Goal: Task Accomplishment & Management: Manage account settings

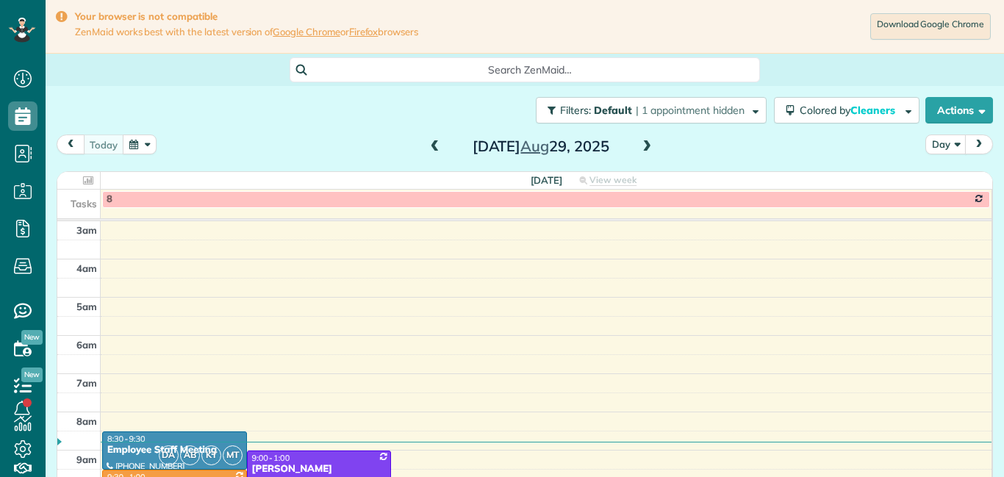
scroll to position [154, 0]
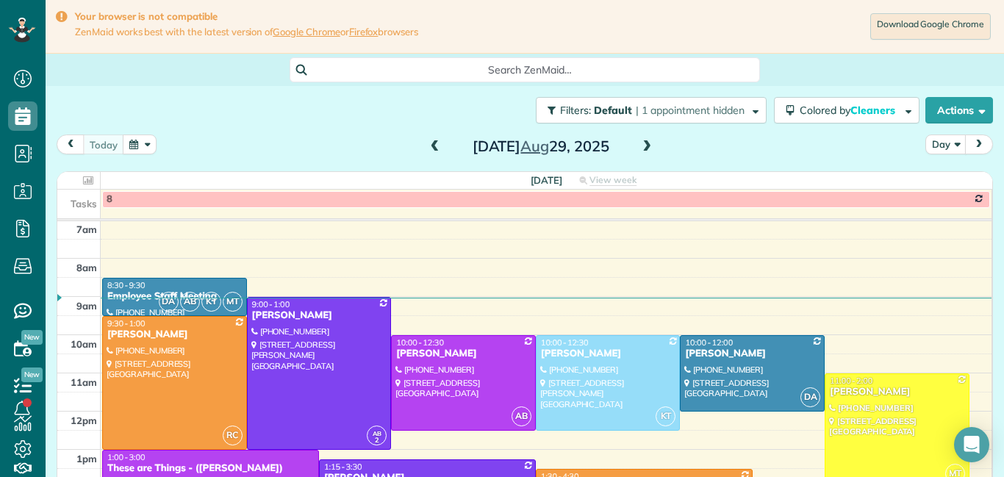
click at [648, 153] on span at bounding box center [647, 146] width 16 height 13
click at [991, 419] on table "[DATE] View week $1,020.00 34 Man Hours 11 Appointments 0% Paid All Assigned Ta…" at bounding box center [524, 361] width 935 height 378
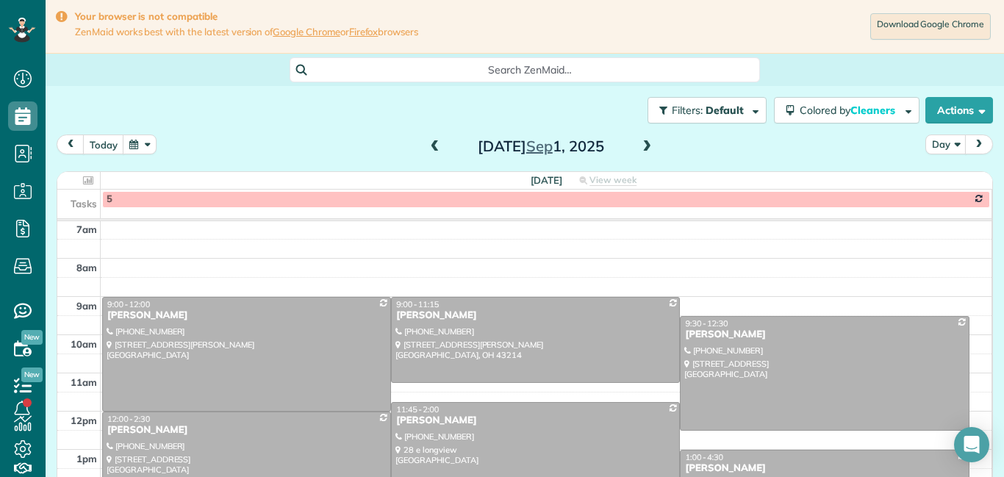
scroll to position [227, 0]
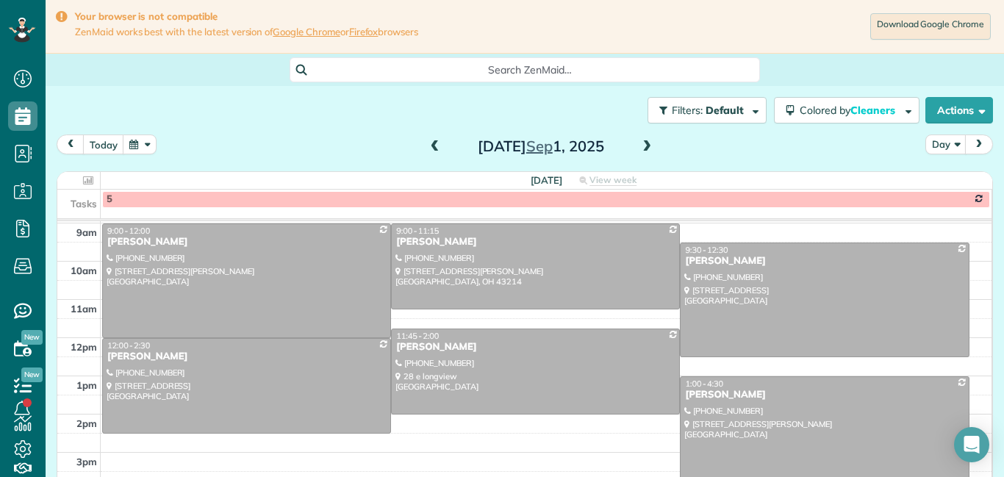
click at [136, 137] on button "button" at bounding box center [140, 144] width 34 height 20
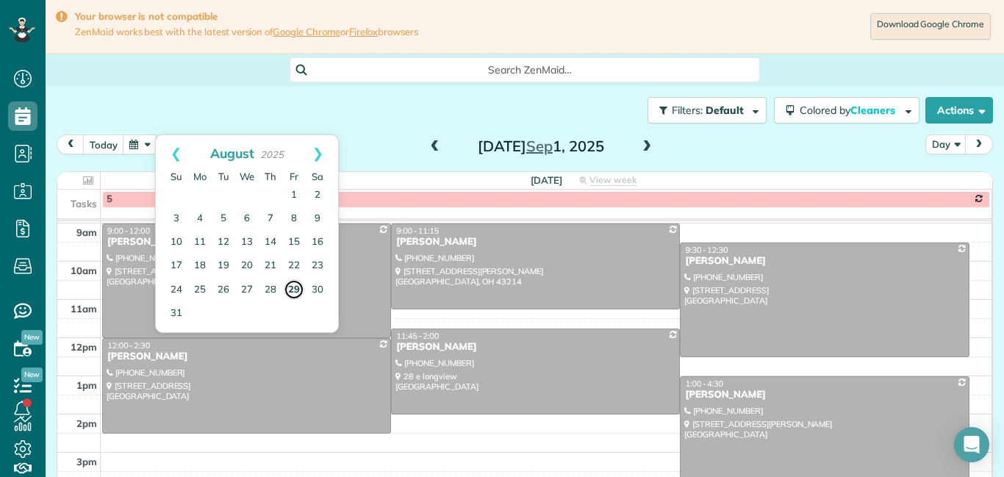
click at [294, 286] on link "29" at bounding box center [294, 289] width 21 height 21
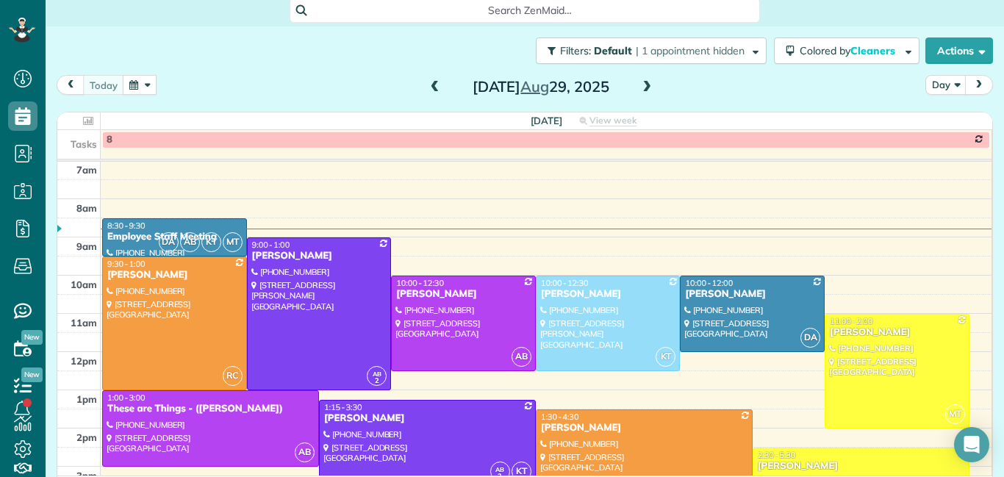
scroll to position [73, 0]
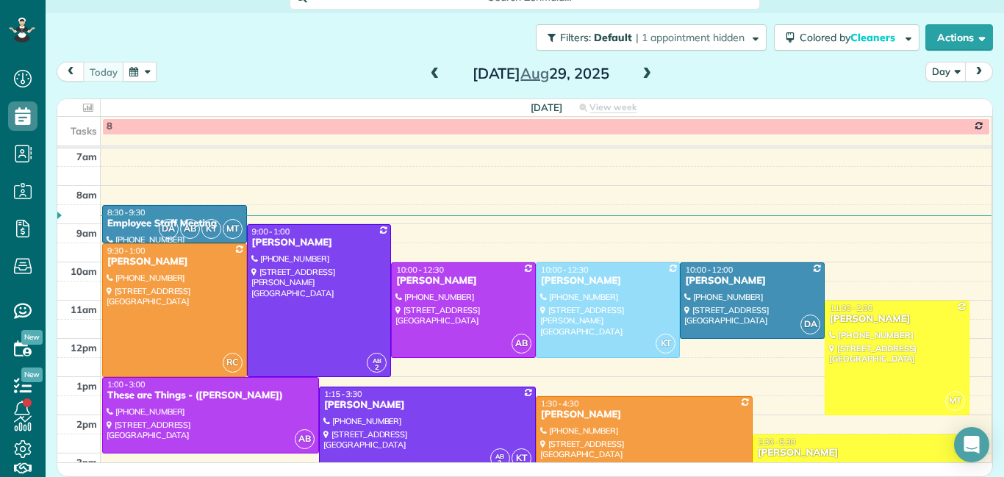
click at [654, 437] on div at bounding box center [643, 453] width 215 height 113
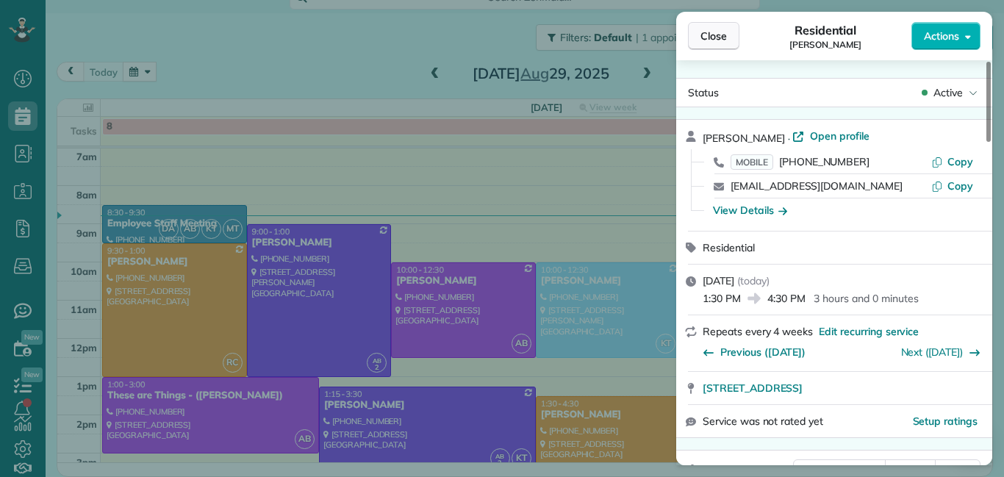
click at [723, 37] on span "Close" at bounding box center [713, 36] width 26 height 15
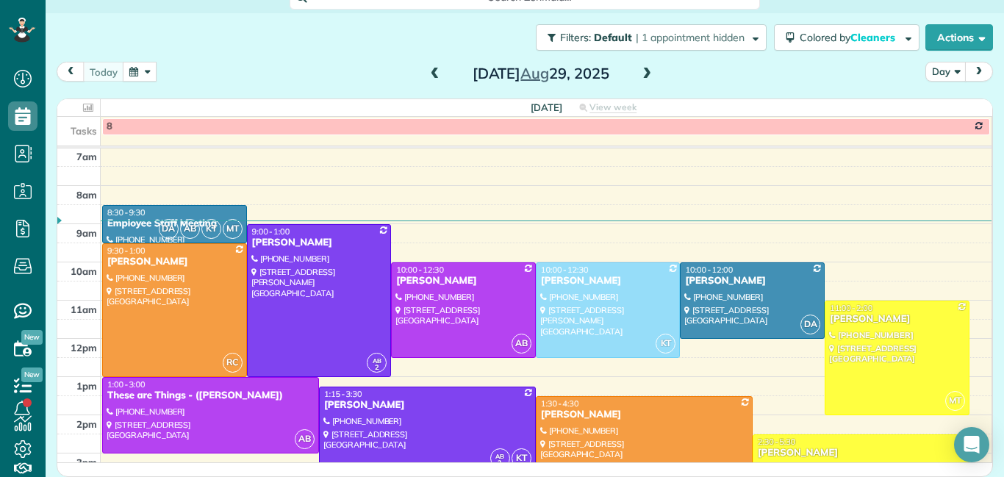
click at [145, 77] on button "button" at bounding box center [140, 72] width 34 height 20
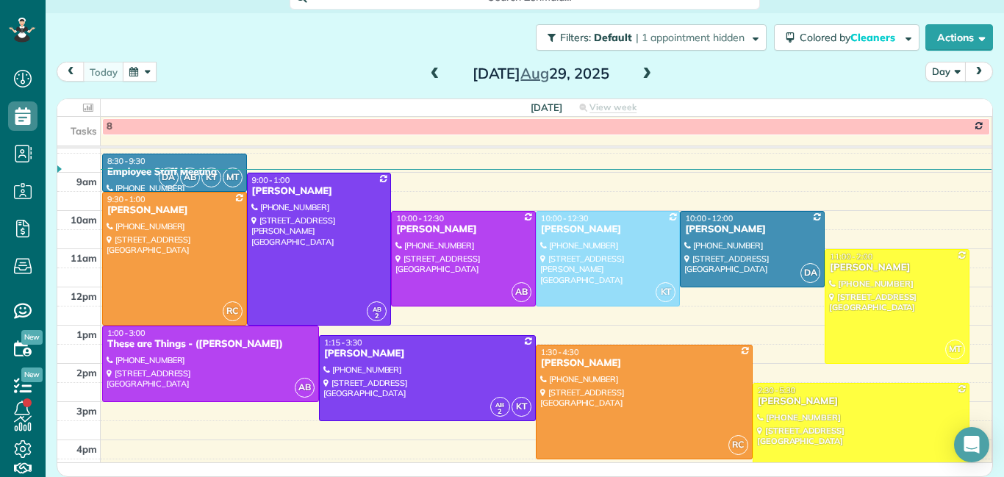
scroll to position [206, 0]
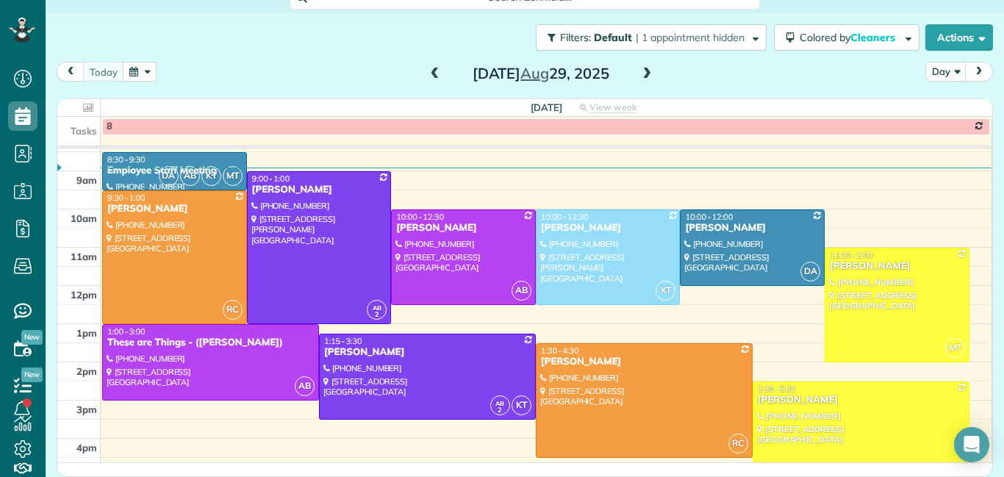
click at [644, 70] on span at bounding box center [647, 74] width 16 height 13
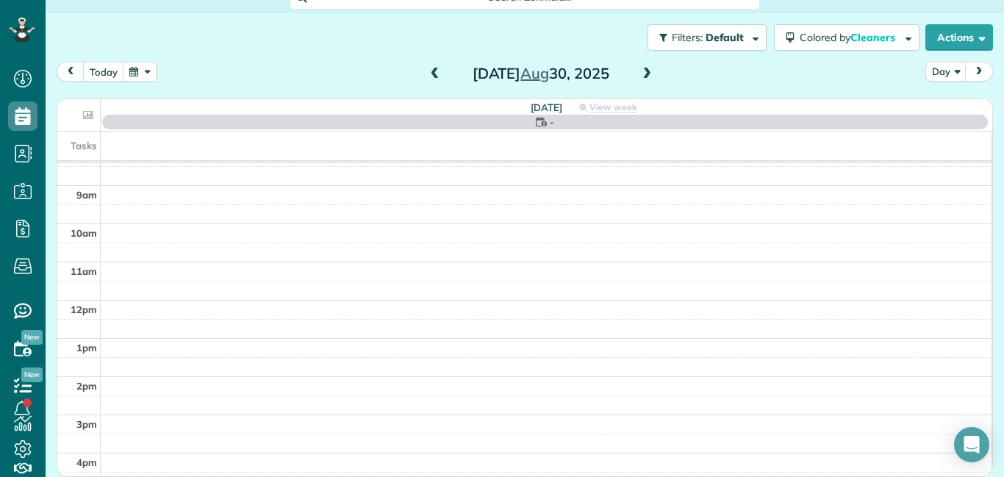
scroll to position [71, 0]
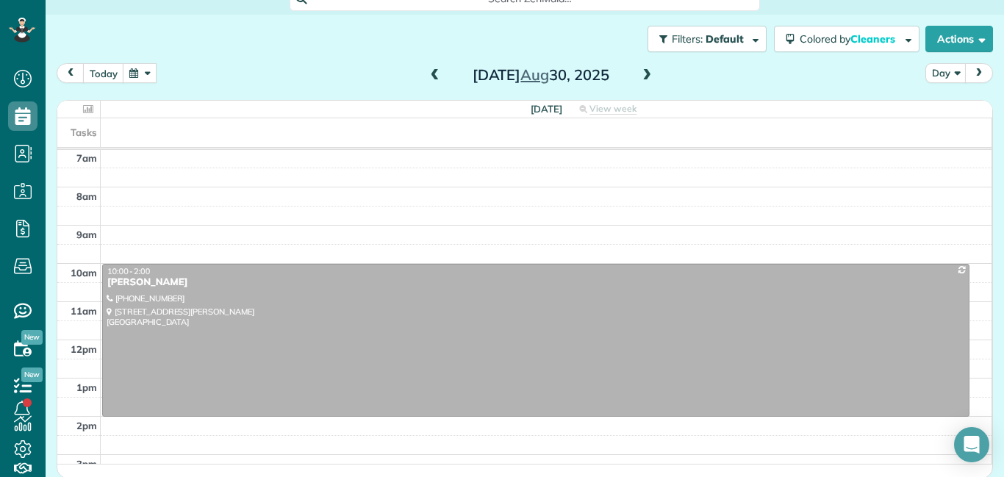
click at [644, 70] on span at bounding box center [647, 75] width 16 height 13
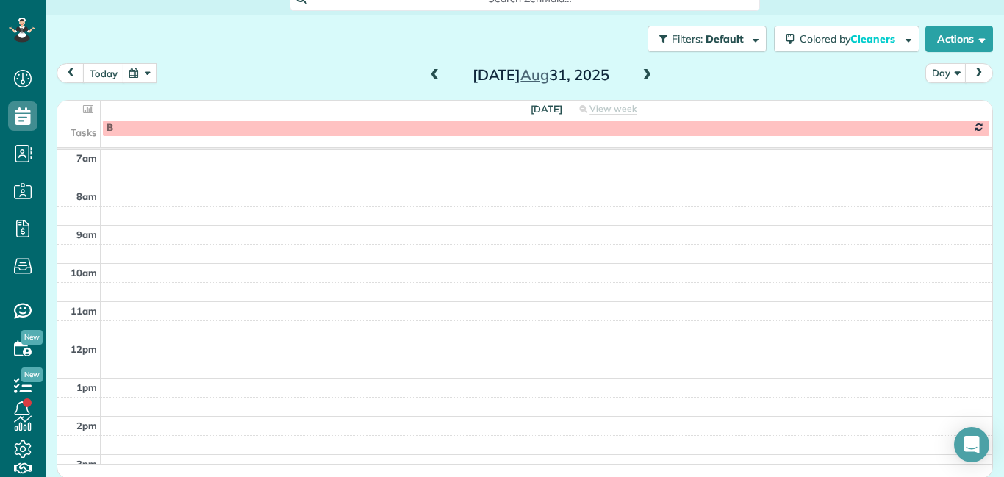
click at [644, 70] on span at bounding box center [647, 75] width 16 height 13
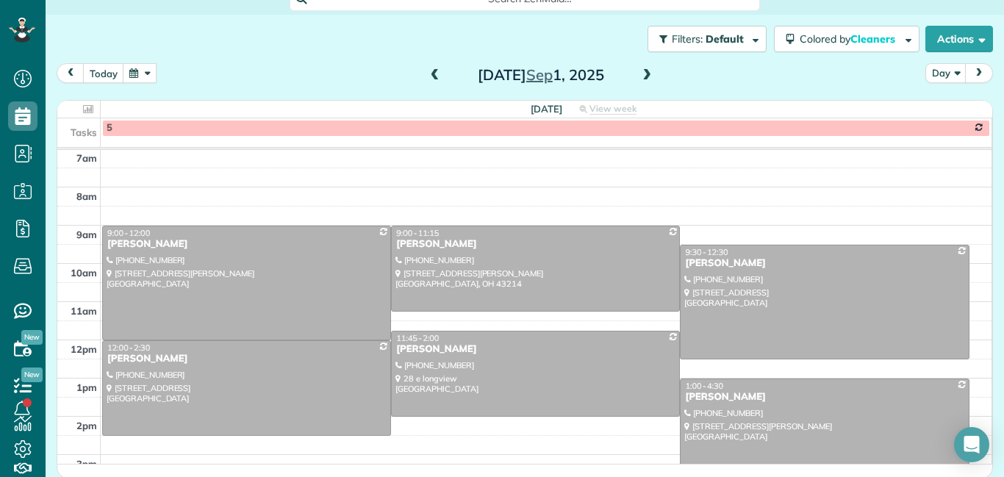
click at [644, 70] on span at bounding box center [647, 75] width 16 height 13
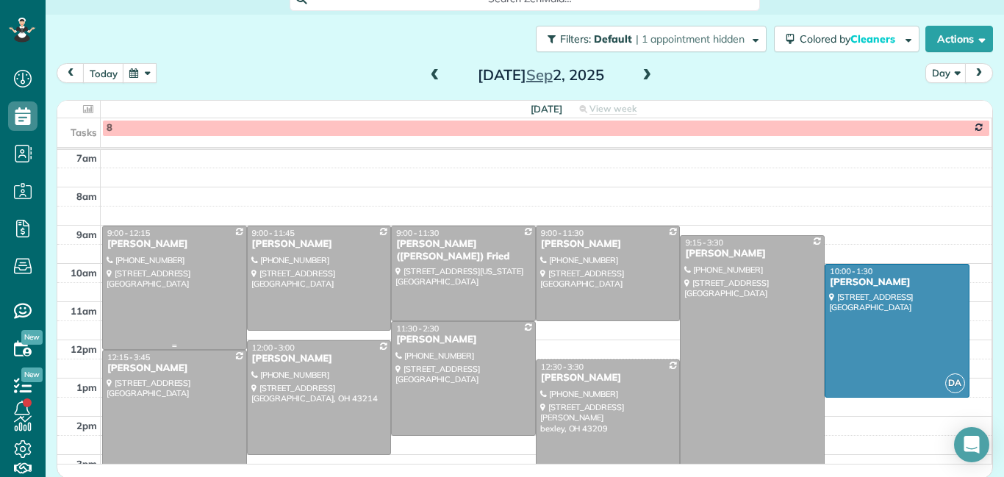
click at [169, 317] on div at bounding box center [174, 287] width 143 height 123
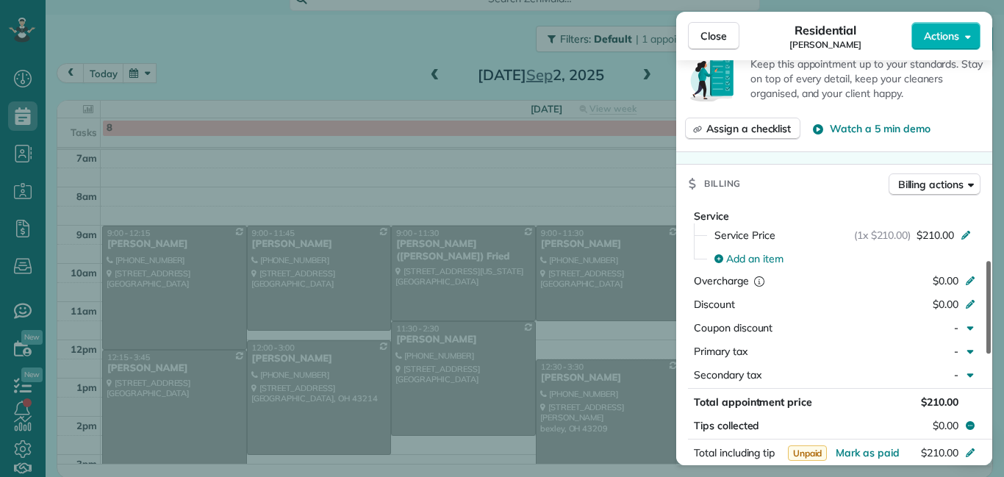
scroll to position [705, 0]
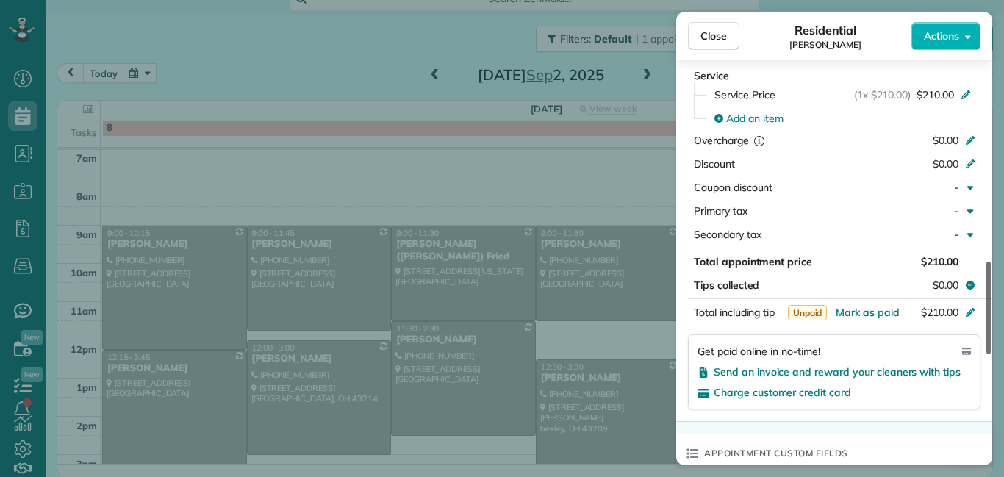
drag, startPoint x: 990, startPoint y: 81, endPoint x: 1003, endPoint y: 242, distance: 161.5
click at [991, 262] on div at bounding box center [988, 308] width 4 height 93
click at [708, 37] on span "Close" at bounding box center [713, 36] width 26 height 15
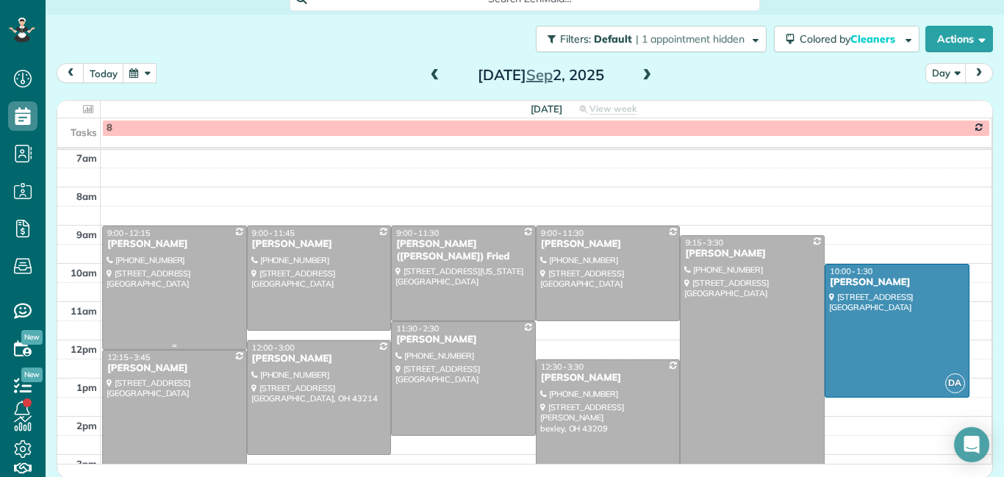
click at [197, 261] on div at bounding box center [174, 287] width 143 height 123
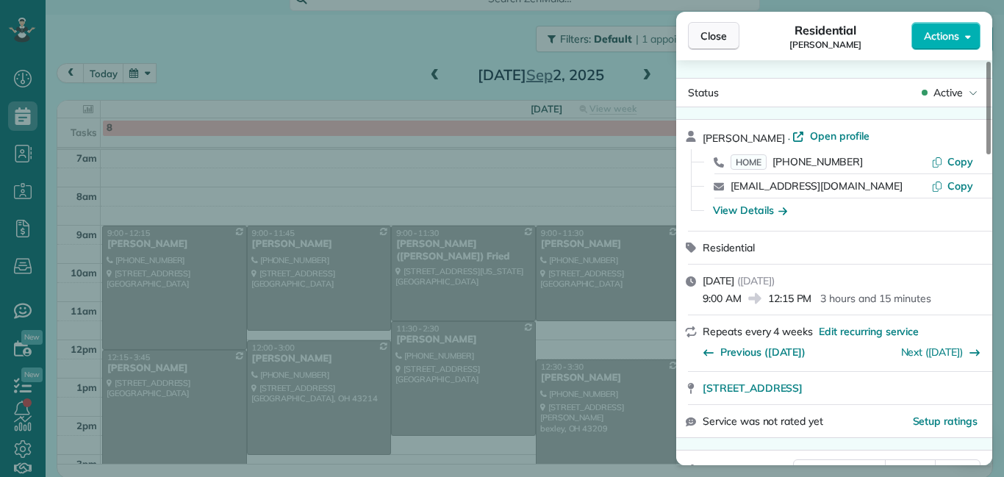
click at [724, 32] on span "Close" at bounding box center [713, 36] width 26 height 15
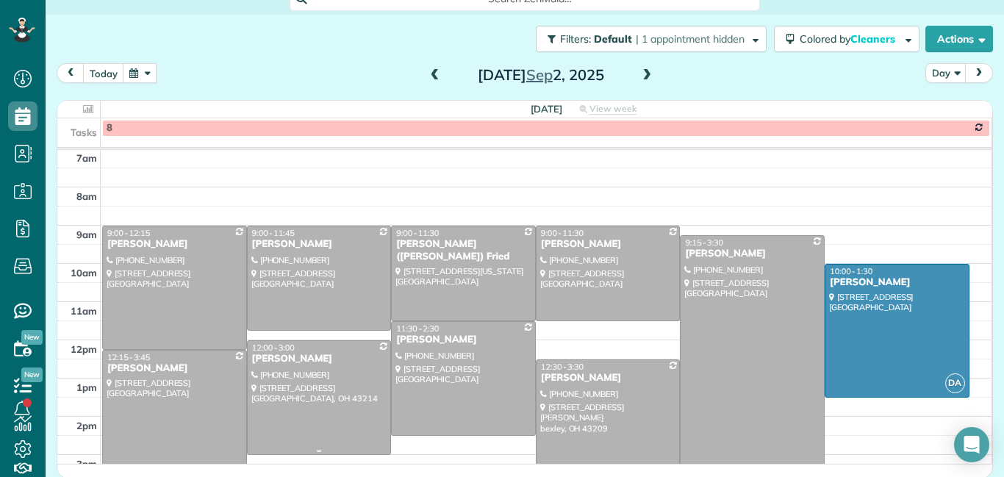
click at [347, 381] on div at bounding box center [319, 397] width 143 height 113
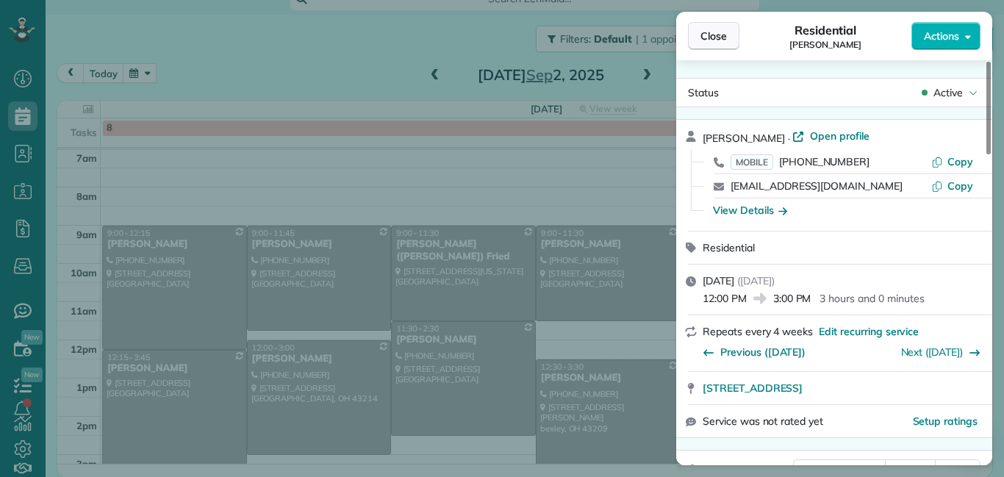
click at [706, 41] on span "Close" at bounding box center [713, 36] width 26 height 15
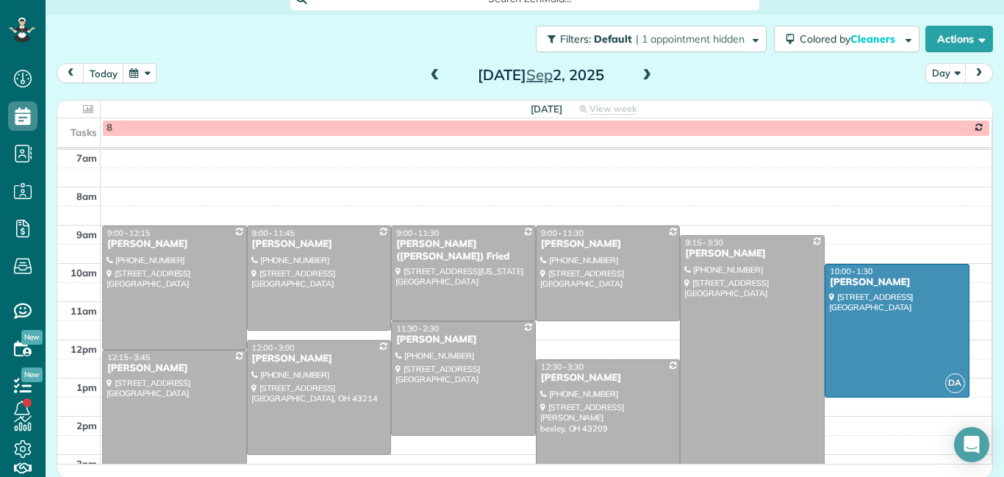
click at [648, 80] on span at bounding box center [647, 75] width 16 height 13
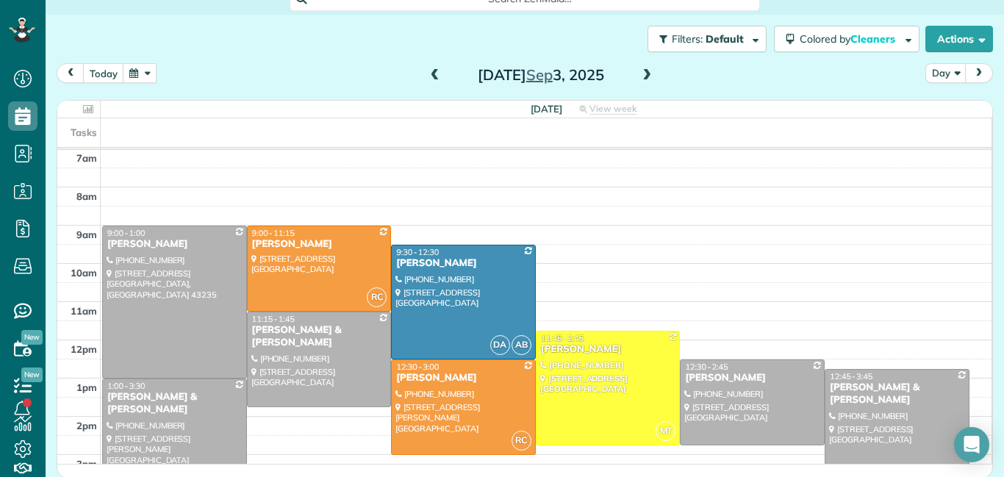
click at [433, 73] on span at bounding box center [435, 75] width 16 height 13
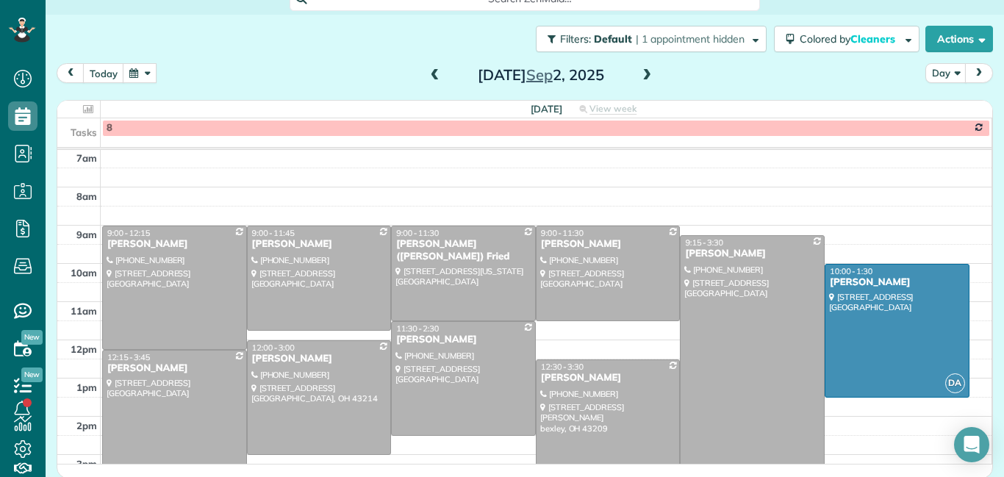
click at [611, 390] on div at bounding box center [607, 416] width 143 height 113
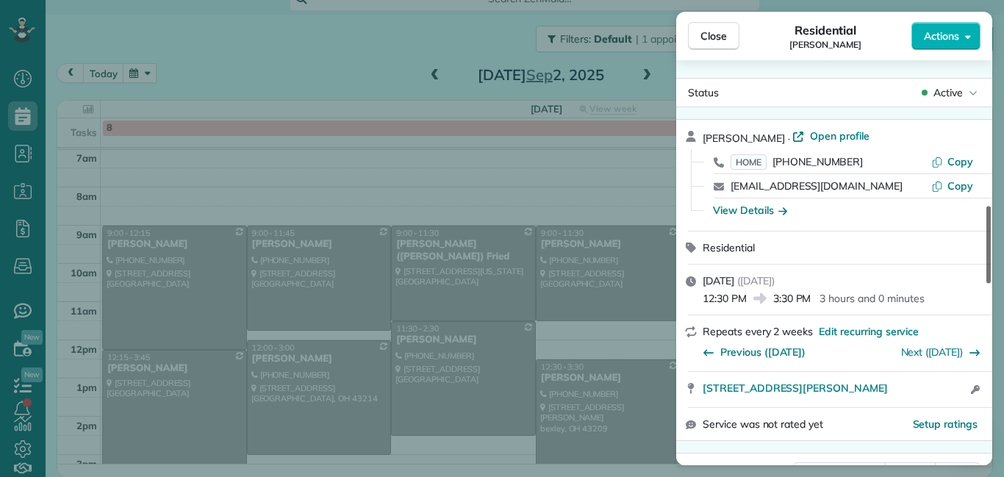
scroll to position [614, 0]
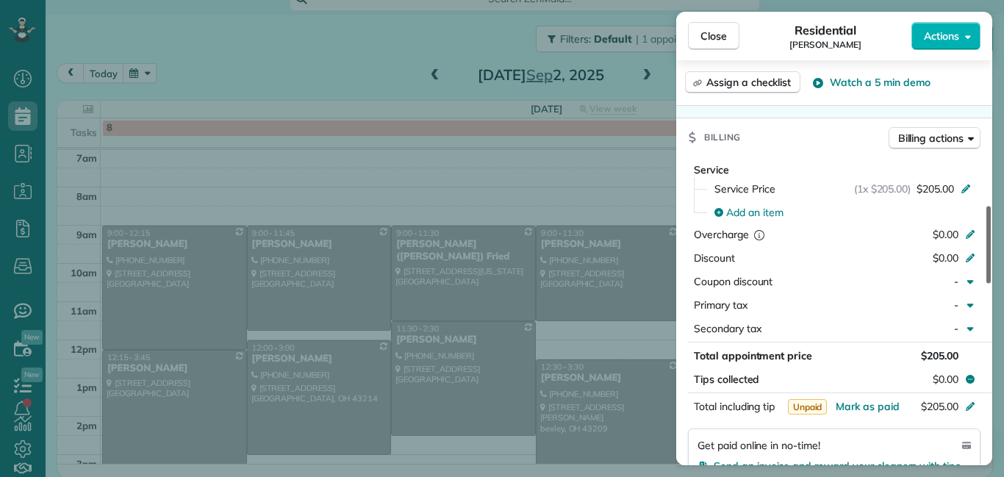
drag, startPoint x: 989, startPoint y: 101, endPoint x: 1003, endPoint y: 218, distance: 118.4
click at [991, 218] on div at bounding box center [988, 244] width 4 height 77
click at [717, 39] on span "Close" at bounding box center [713, 36] width 26 height 15
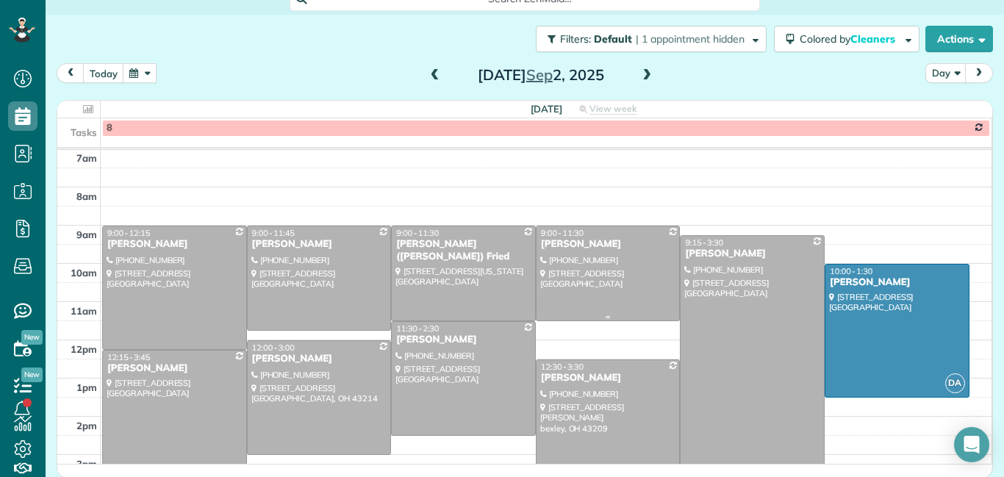
click at [620, 252] on div at bounding box center [607, 273] width 143 height 94
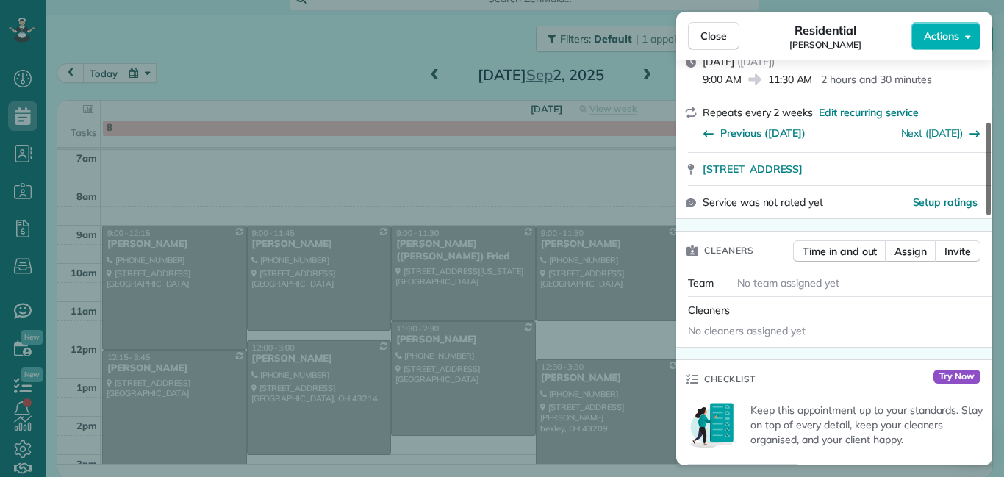
scroll to position [221, 0]
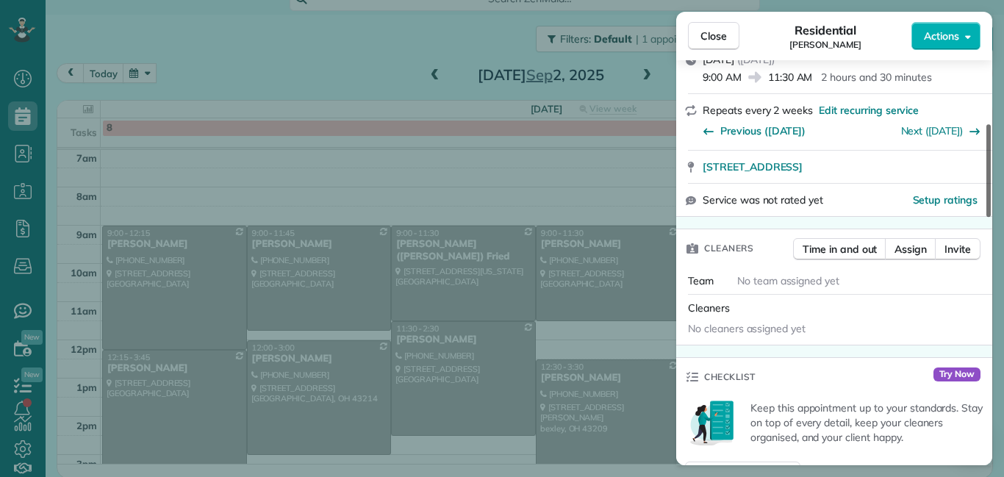
drag, startPoint x: 988, startPoint y: 123, endPoint x: 995, endPoint y: 174, distance: 51.2
click at [991, 174] on div at bounding box center [988, 170] width 4 height 93
click at [906, 250] on span "Assign" at bounding box center [910, 249] width 32 height 15
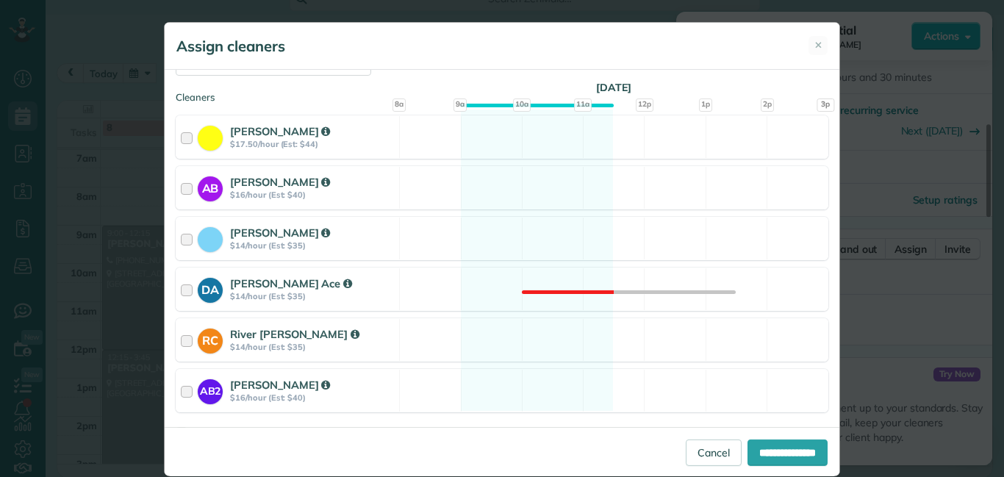
scroll to position [207, 0]
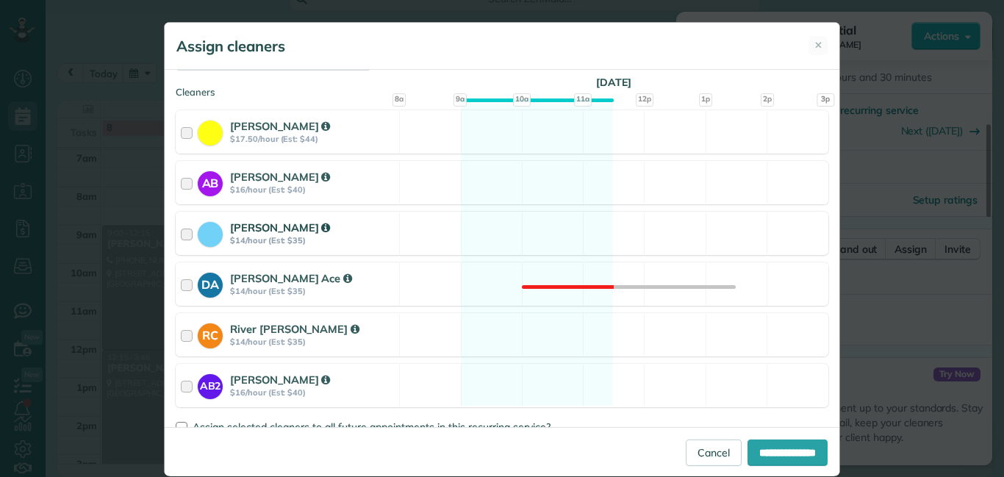
click at [188, 232] on div at bounding box center [189, 233] width 17 height 27
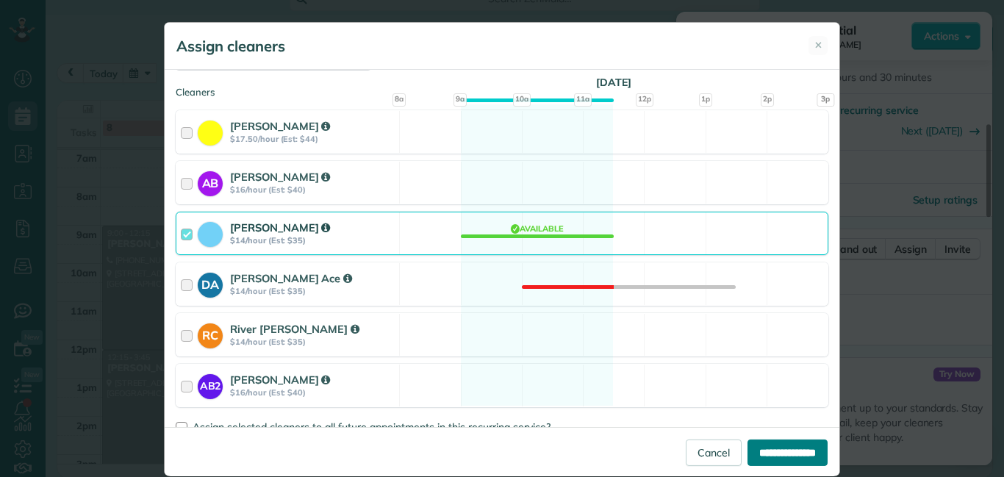
click at [786, 450] on input "**********" at bounding box center [787, 452] width 80 height 26
type input "**********"
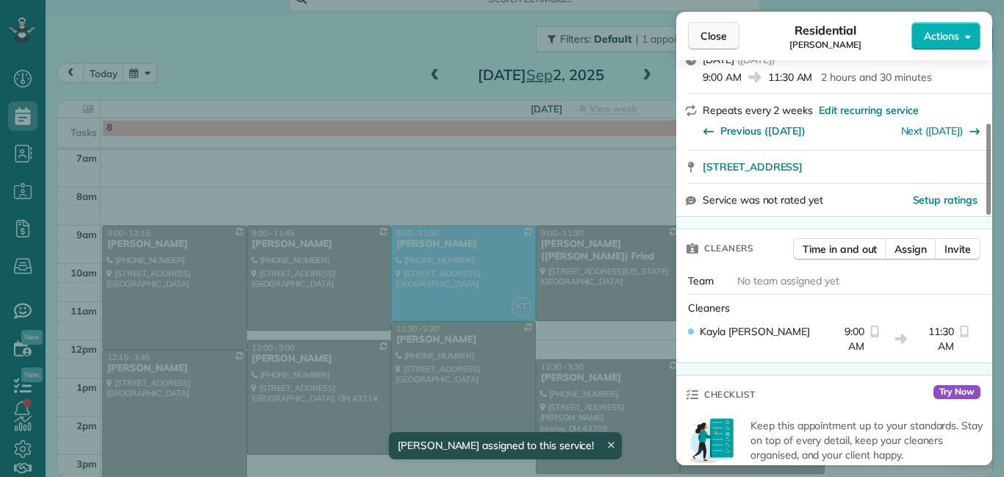
click at [715, 45] on button "Close" at bounding box center [713, 36] width 51 height 28
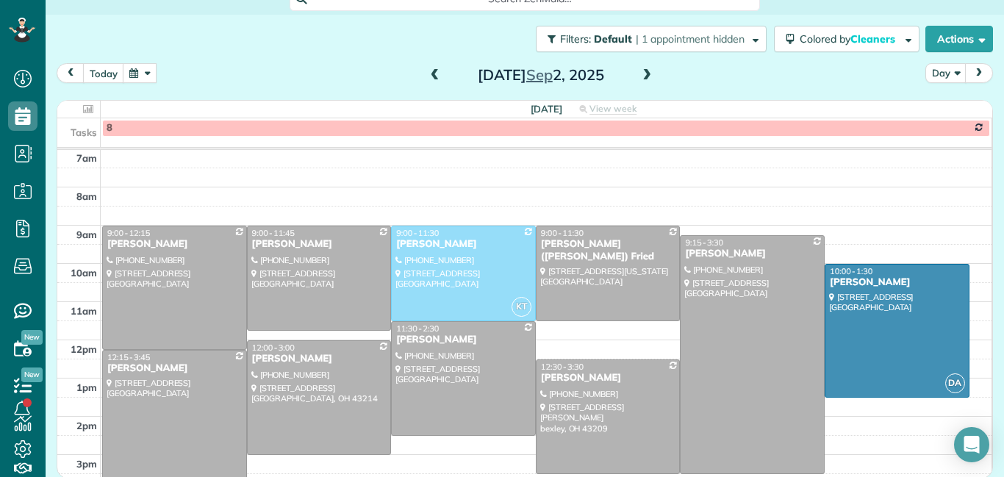
click at [141, 405] on div at bounding box center [174, 417] width 143 height 132
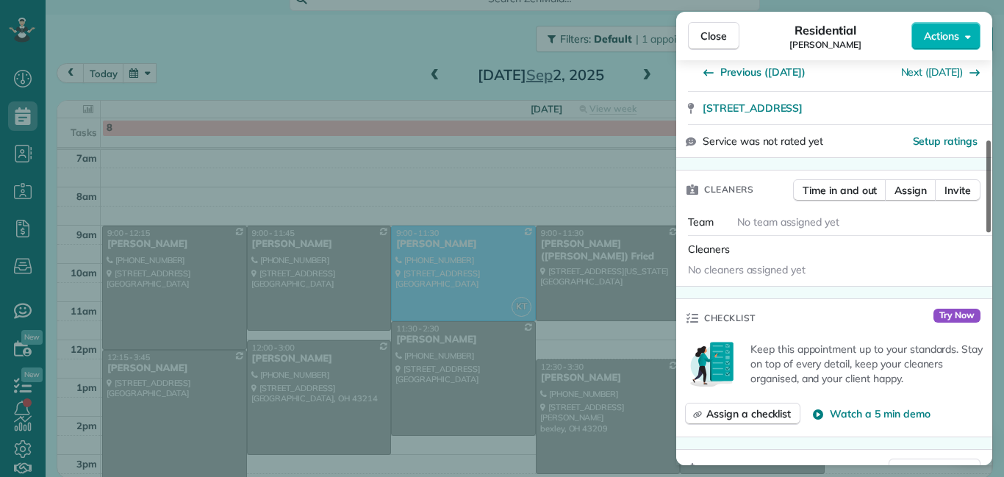
drag, startPoint x: 991, startPoint y: 135, endPoint x: 1000, endPoint y: 201, distance: 66.0
click at [991, 201] on div at bounding box center [988, 186] width 4 height 92
click at [905, 191] on span "Assign" at bounding box center [910, 189] width 32 height 15
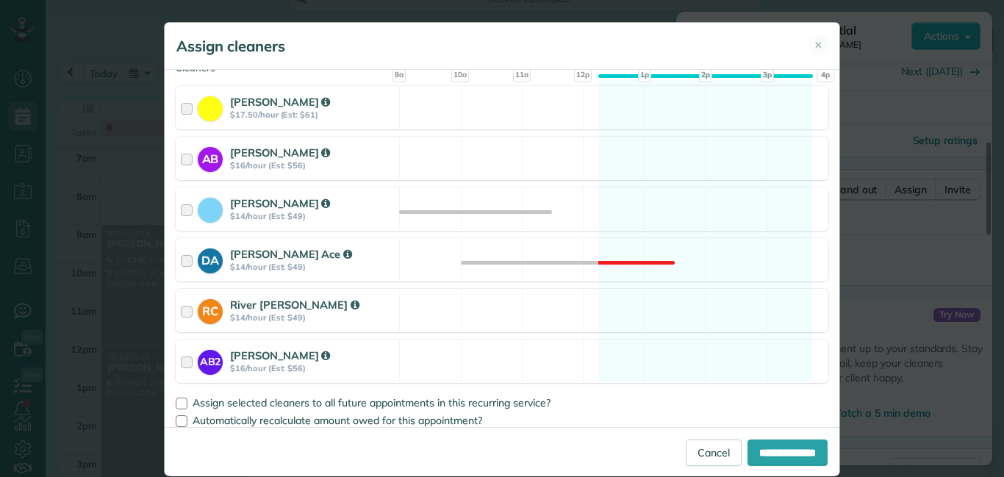
scroll to position [240, 0]
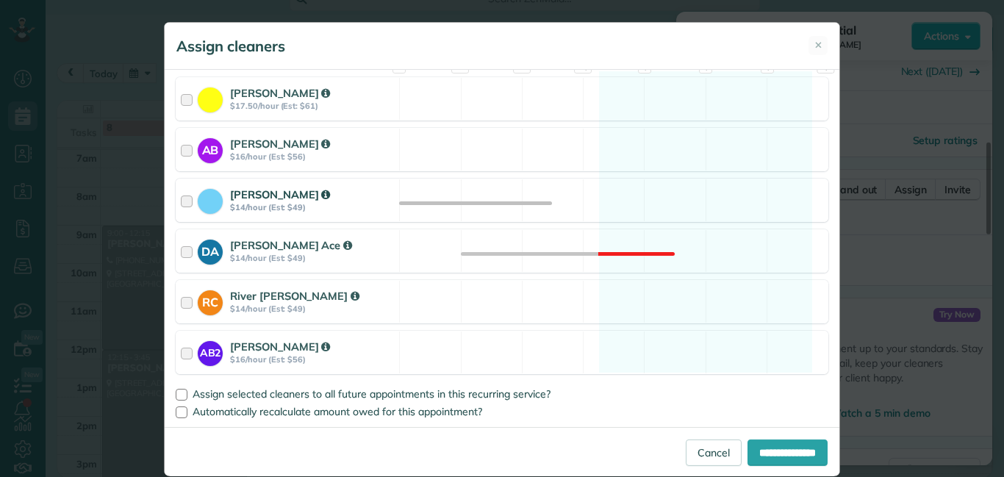
click at [182, 203] on div at bounding box center [189, 200] width 17 height 27
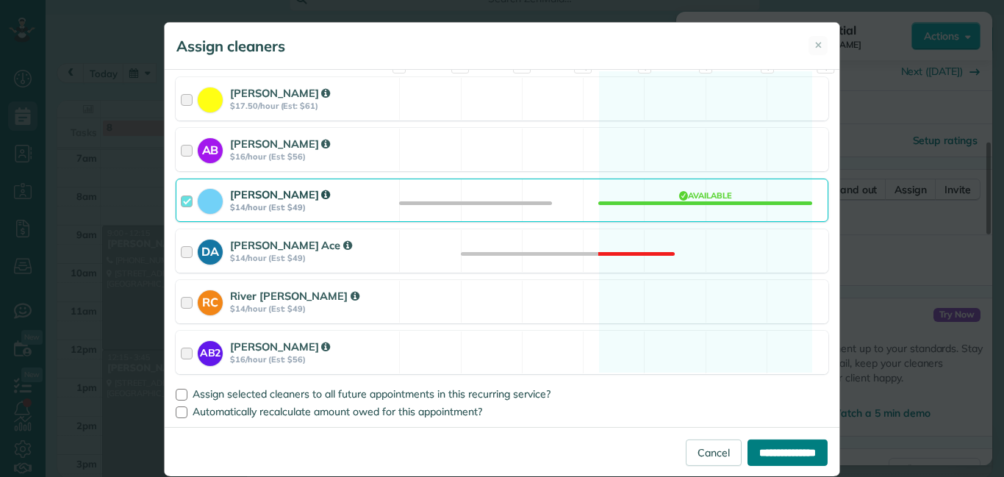
click at [767, 444] on input "**********" at bounding box center [787, 452] width 80 height 26
type input "**********"
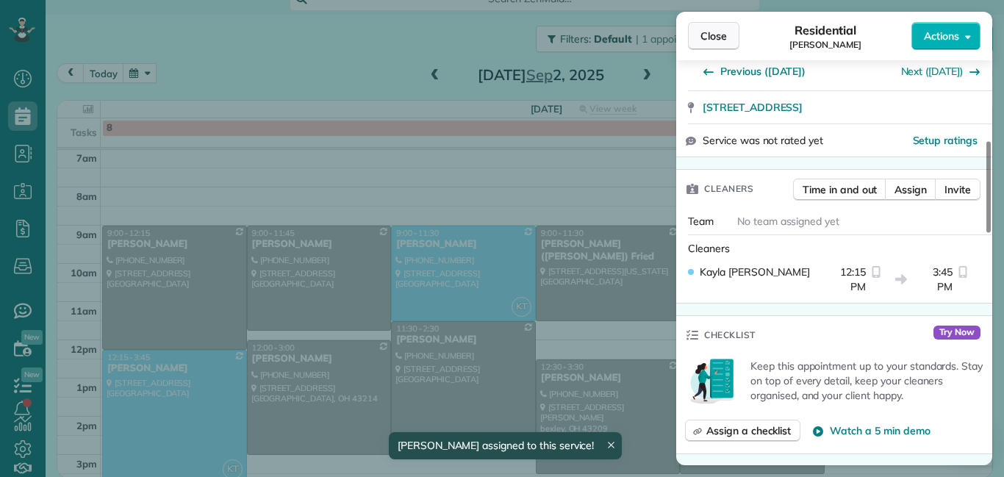
click at [707, 43] on button "Close" at bounding box center [713, 36] width 51 height 28
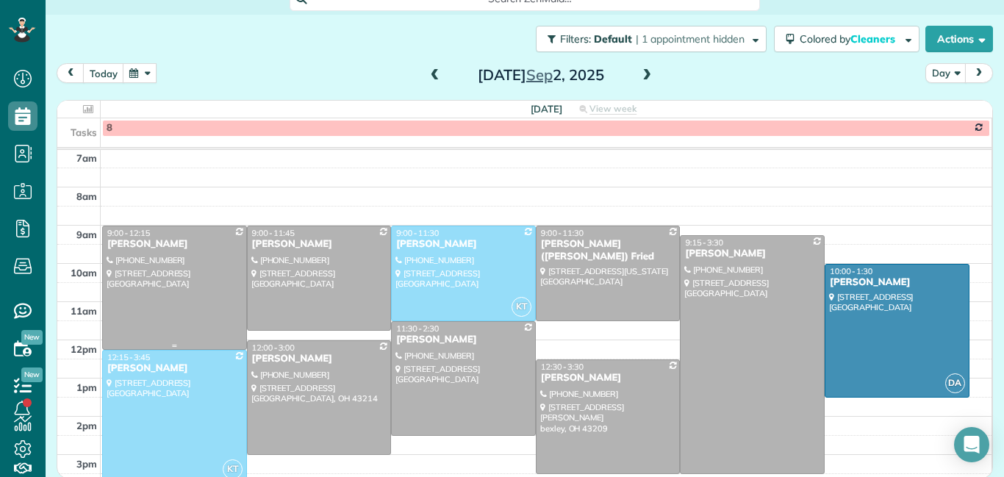
click at [143, 252] on div at bounding box center [174, 287] width 143 height 123
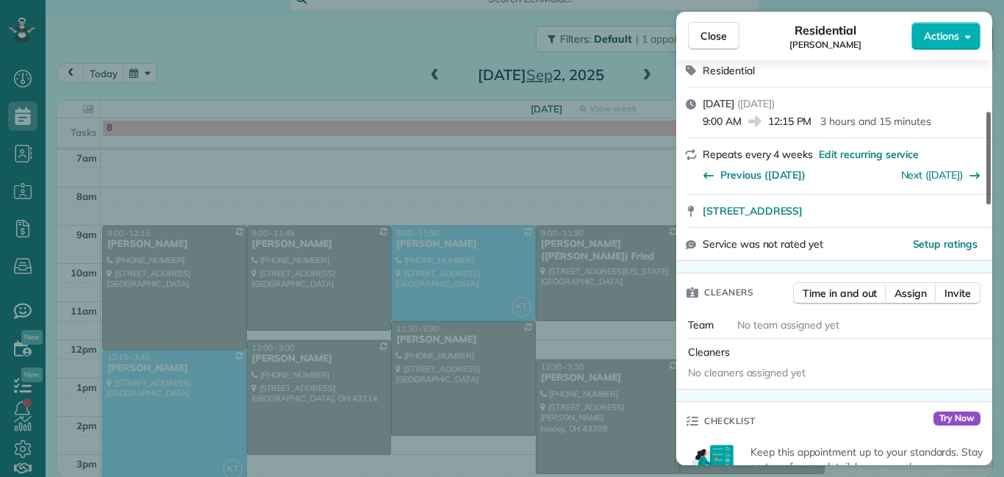
scroll to position [281, 0]
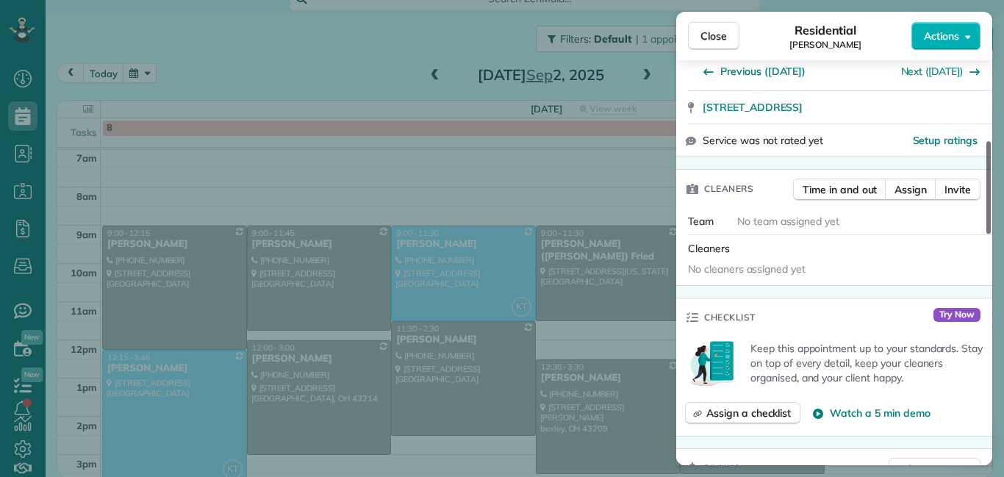
drag, startPoint x: 990, startPoint y: 111, endPoint x: 1003, endPoint y: 175, distance: 65.3
click at [991, 175] on div at bounding box center [988, 187] width 4 height 93
click at [909, 182] on span "Assign" at bounding box center [910, 189] width 32 height 15
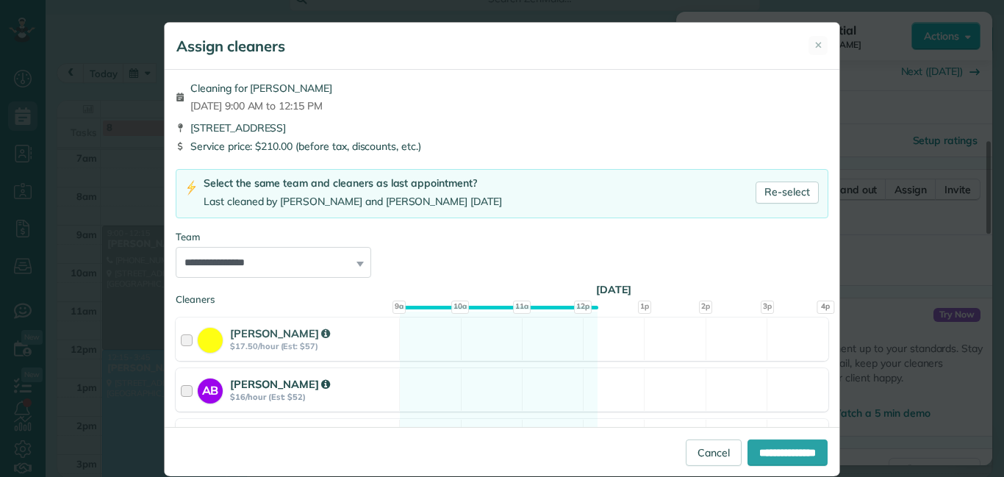
click at [190, 392] on div at bounding box center [189, 389] width 17 height 27
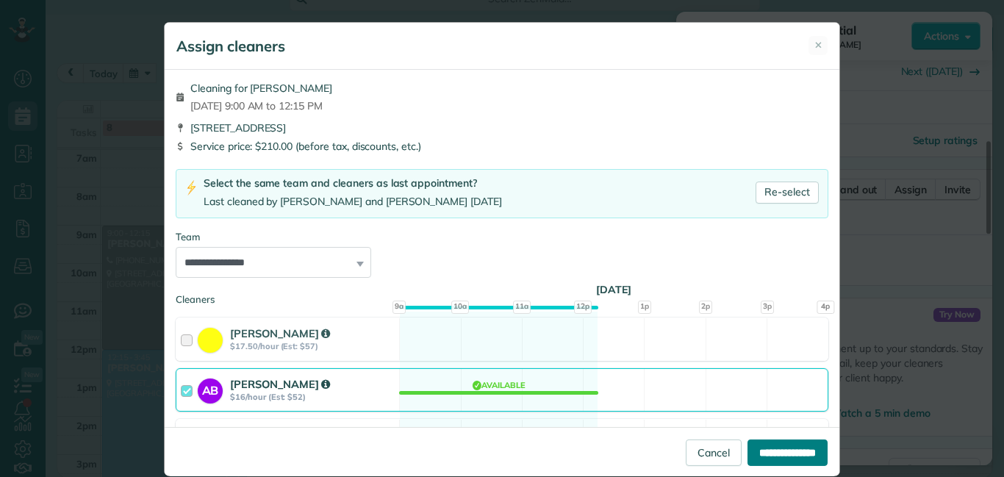
click at [776, 445] on input "**********" at bounding box center [787, 452] width 80 height 26
type input "**********"
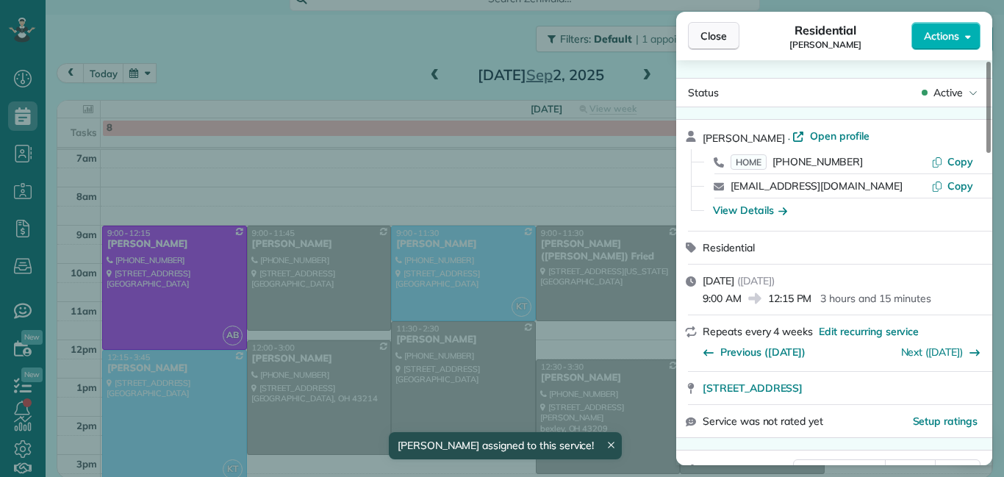
click at [714, 29] on span "Close" at bounding box center [713, 36] width 26 height 15
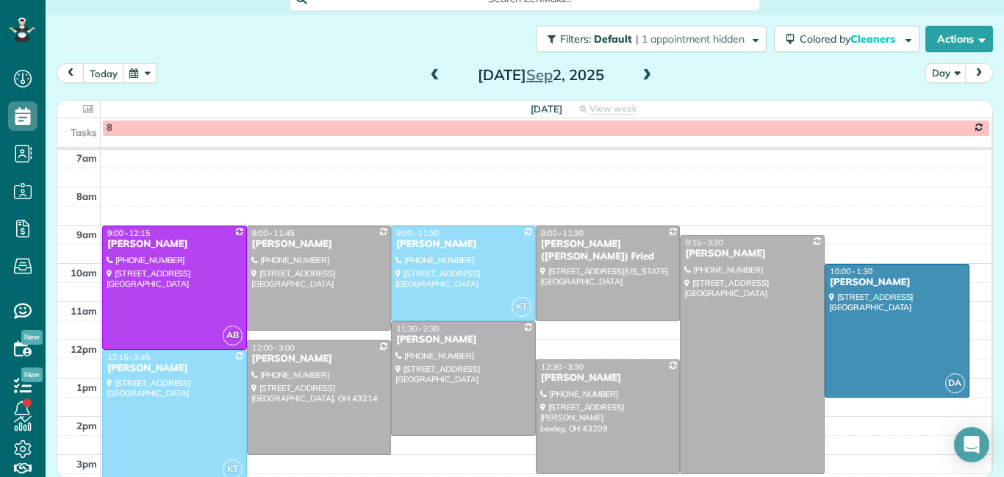
drag, startPoint x: 992, startPoint y: 254, endPoint x: 995, endPoint y: 278, distance: 24.4
click at [995, 278] on div "Filters: Default | 1 appointment hidden Colored by Cleaners Color by Cleaner Co…" at bounding box center [525, 222] width 958 height 415
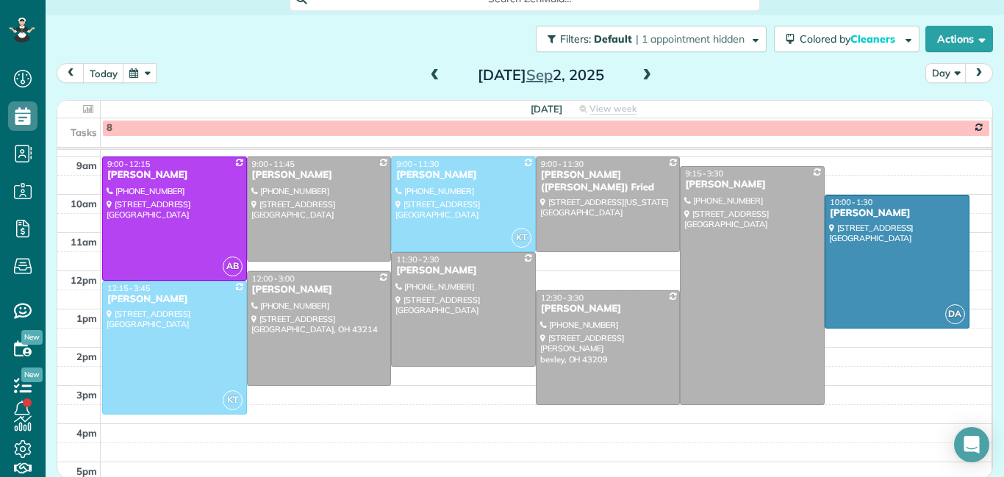
scroll to position [244, 0]
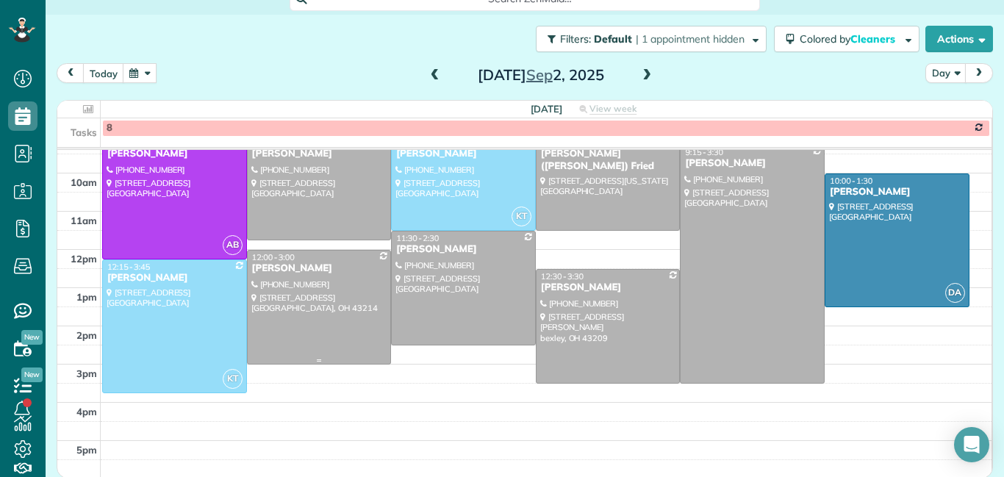
click at [287, 320] on div at bounding box center [319, 307] width 143 height 113
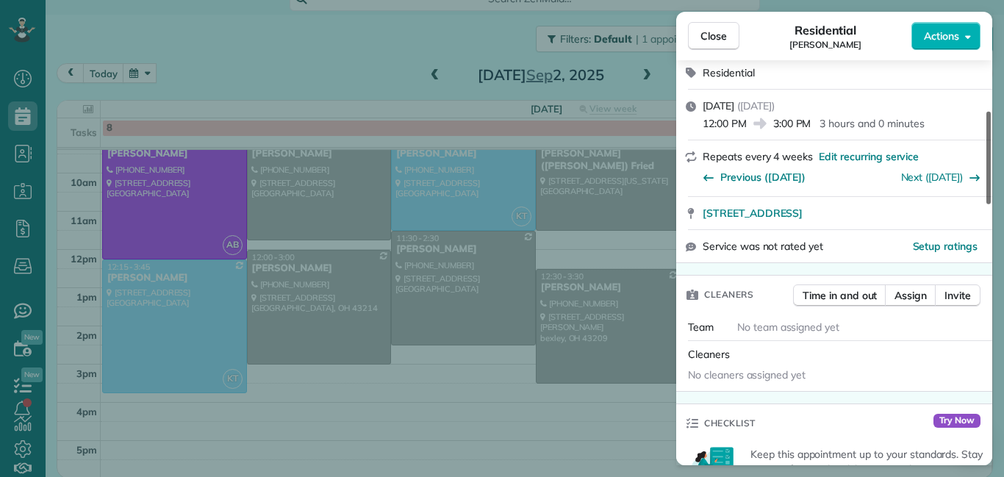
drag, startPoint x: 988, startPoint y: 120, endPoint x: 996, endPoint y: 160, distance: 41.2
click at [991, 160] on div at bounding box center [988, 158] width 4 height 93
click at [911, 299] on span "Assign" at bounding box center [910, 294] width 32 height 15
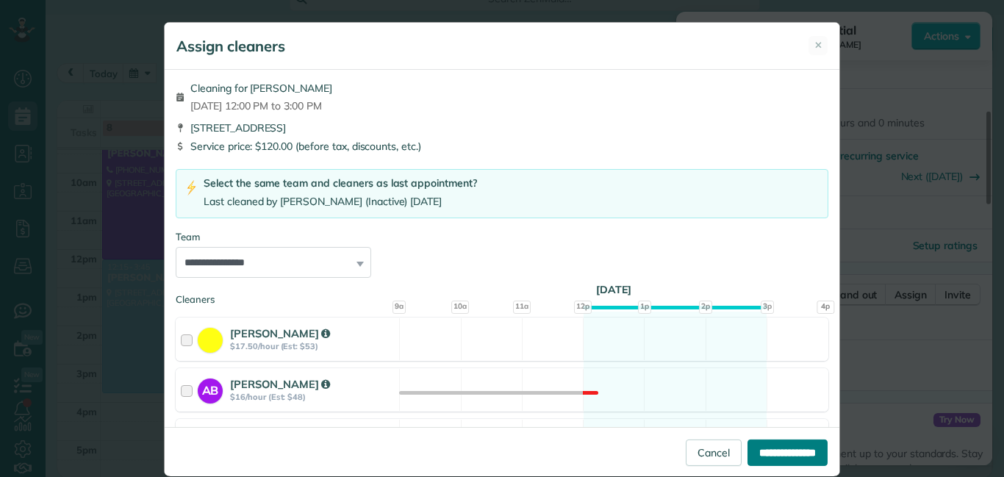
click at [756, 455] on input "**********" at bounding box center [787, 452] width 80 height 26
type input "**********"
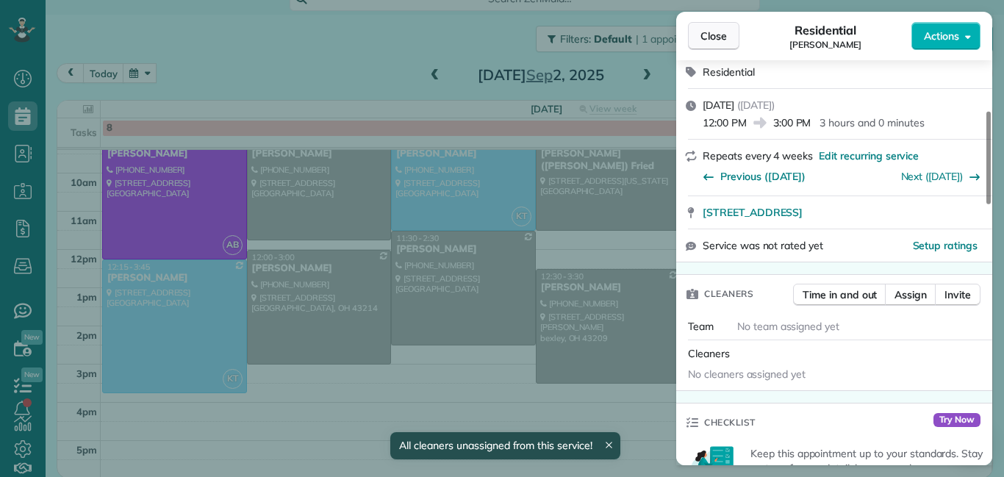
click at [711, 47] on button "Close" at bounding box center [713, 36] width 51 height 28
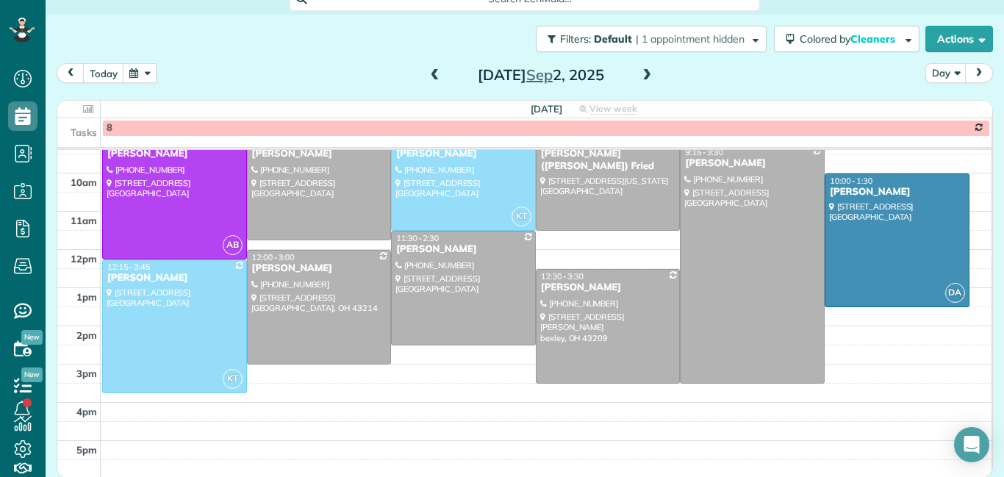
click at [643, 78] on span at bounding box center [647, 75] width 16 height 13
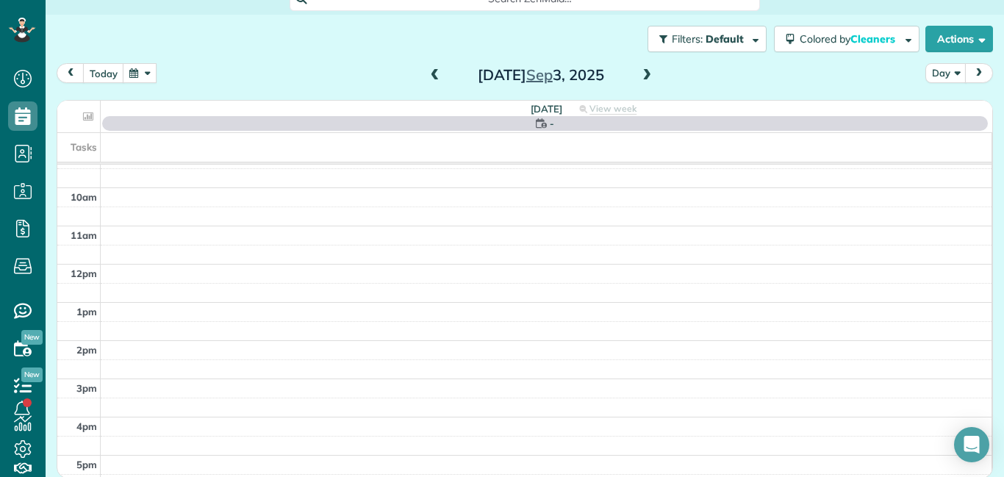
scroll to position [154, 0]
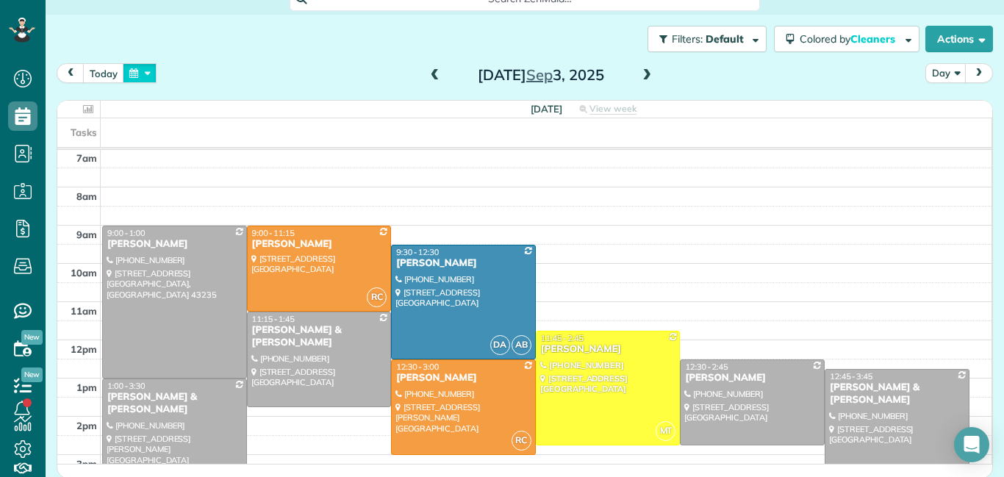
click at [133, 74] on button "button" at bounding box center [140, 73] width 34 height 20
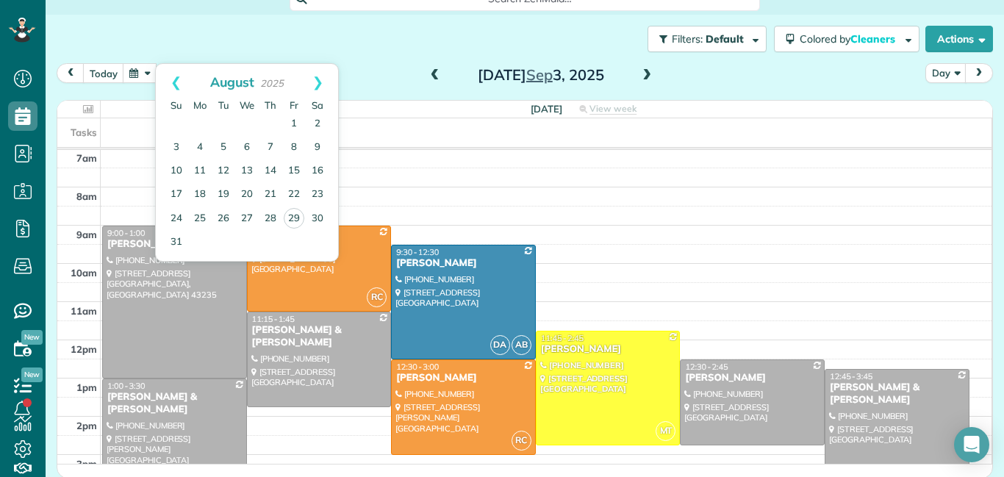
click at [557, 92] on div "[DATE] Day [DATE] [DATE] View week $1,330.00 13.75 Man Hours 9 Appointments 0% …" at bounding box center [525, 246] width 936 height 367
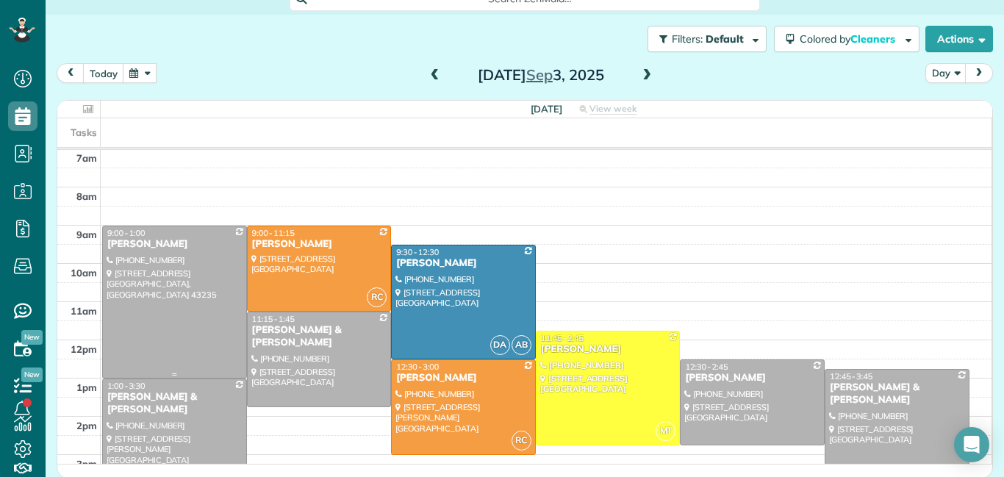
click at [139, 323] on div at bounding box center [174, 301] width 143 height 151
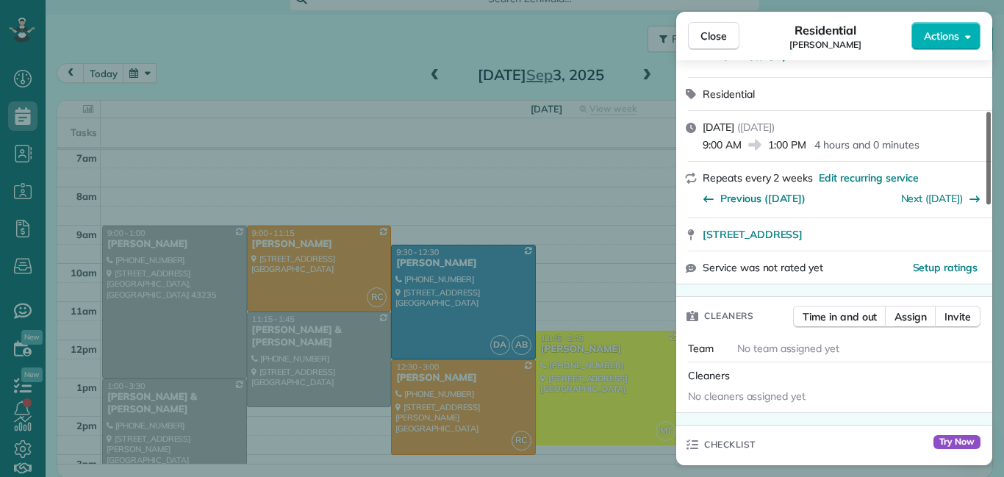
scroll to position [177, 0]
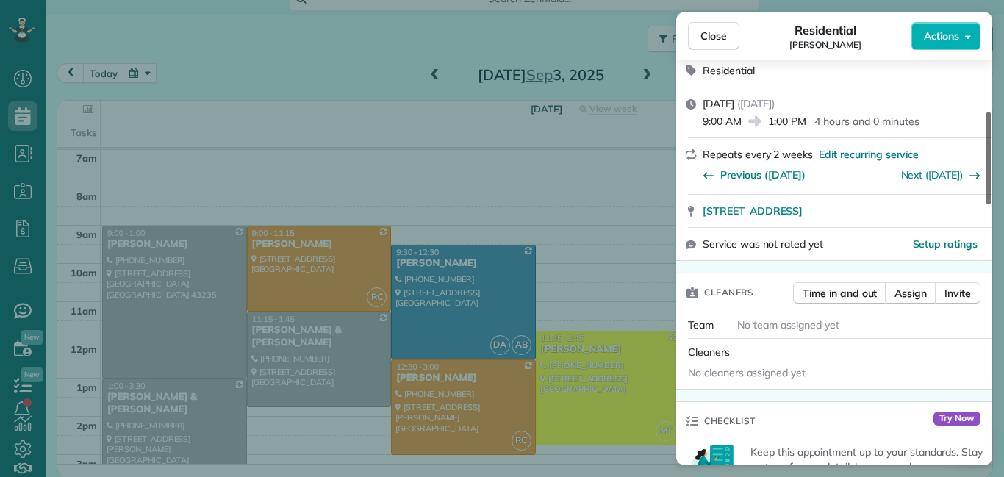
drag, startPoint x: 988, startPoint y: 89, endPoint x: 994, endPoint y: 129, distance: 40.7
click at [991, 129] on div at bounding box center [988, 158] width 4 height 93
click at [912, 297] on span "Assign" at bounding box center [910, 293] width 32 height 15
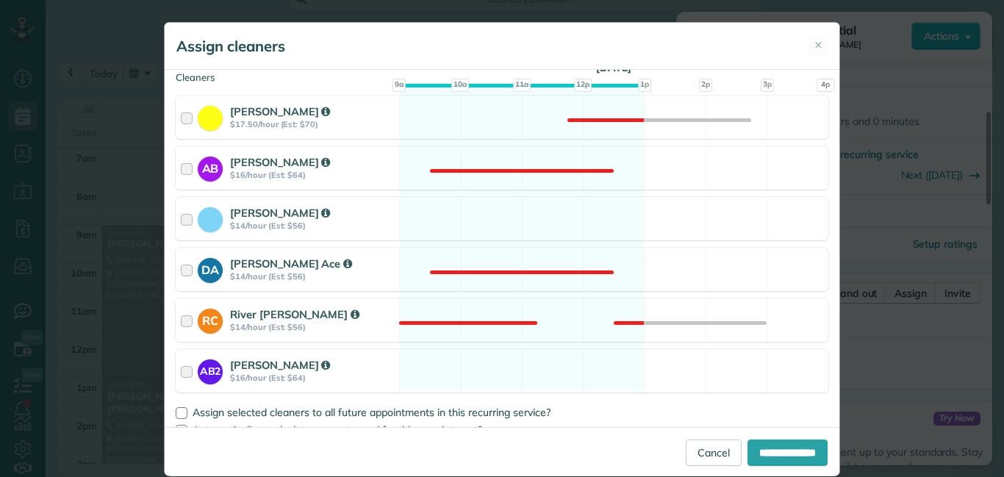
scroll to position [223, 0]
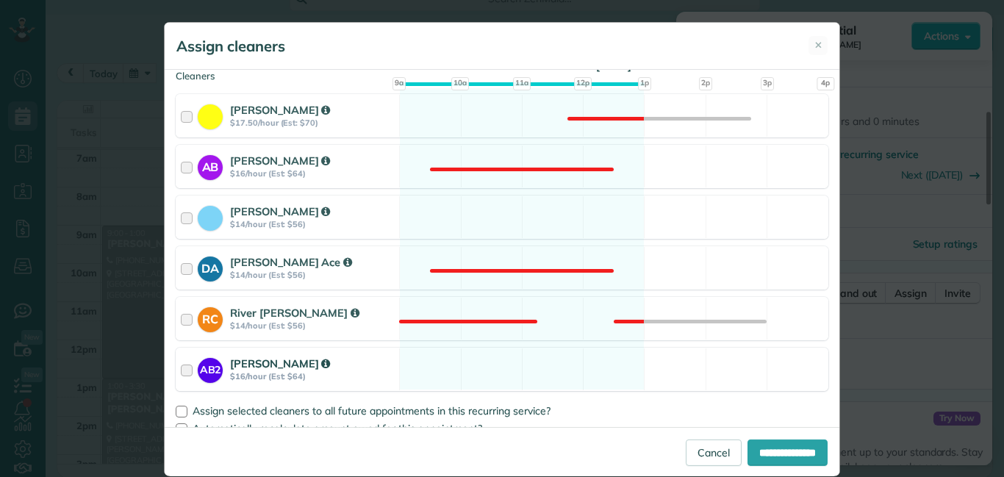
click at [182, 374] on div at bounding box center [189, 369] width 17 height 27
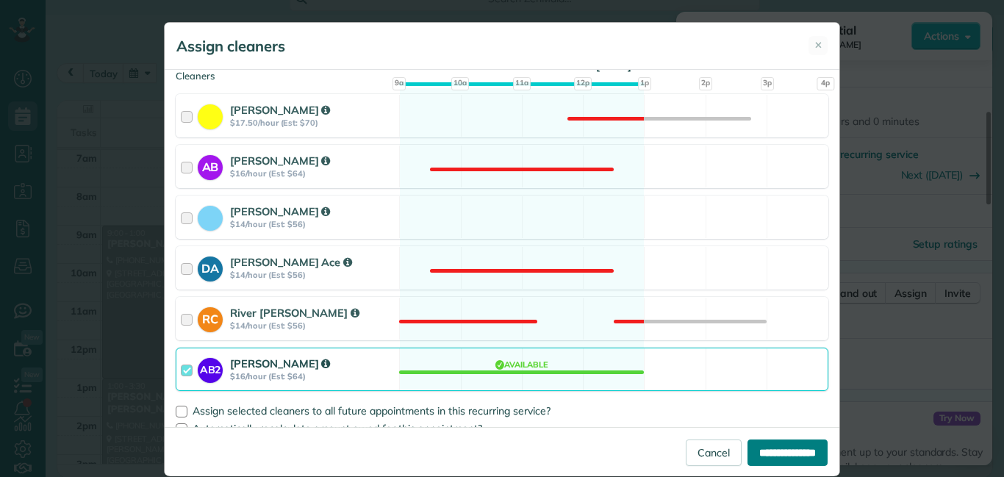
click at [796, 455] on input "**********" at bounding box center [787, 452] width 80 height 26
type input "**********"
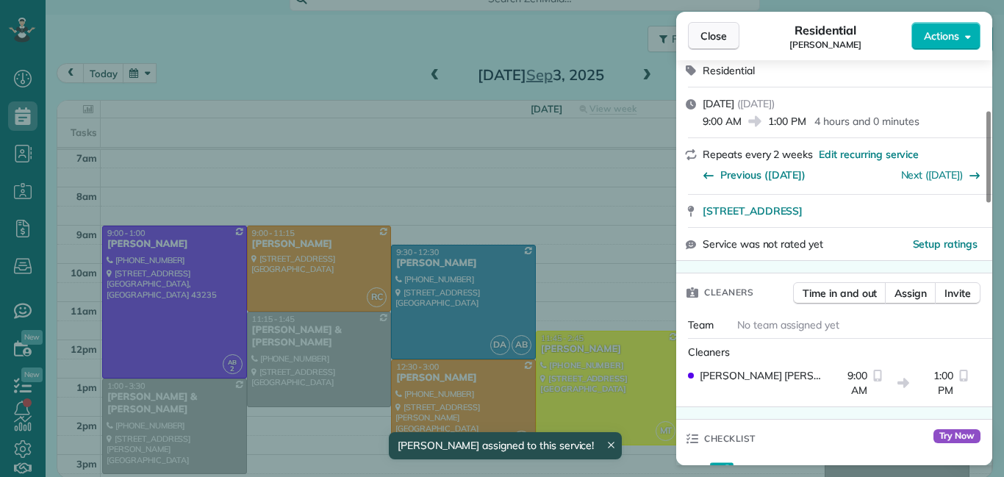
click at [711, 40] on span "Close" at bounding box center [713, 36] width 26 height 15
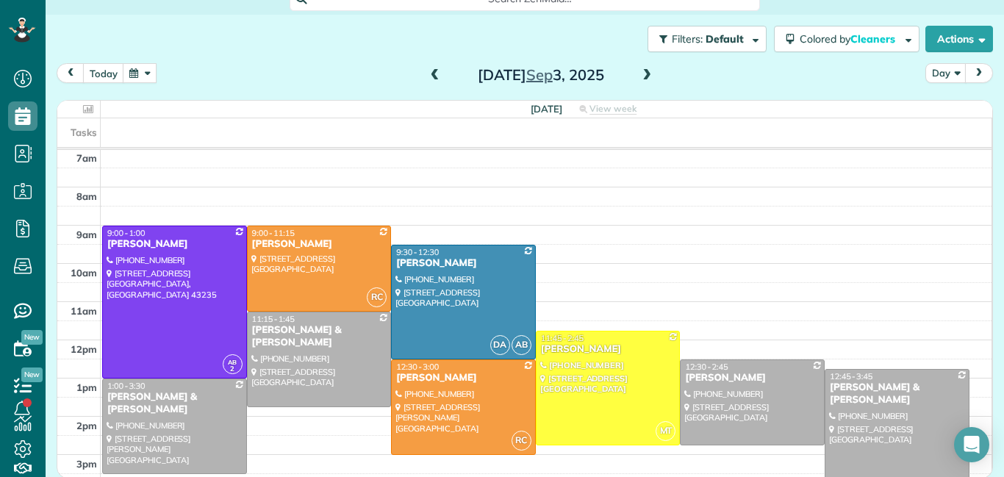
click at [434, 74] on span at bounding box center [435, 75] width 16 height 13
